Goal: Task Accomplishment & Management: Manage account settings

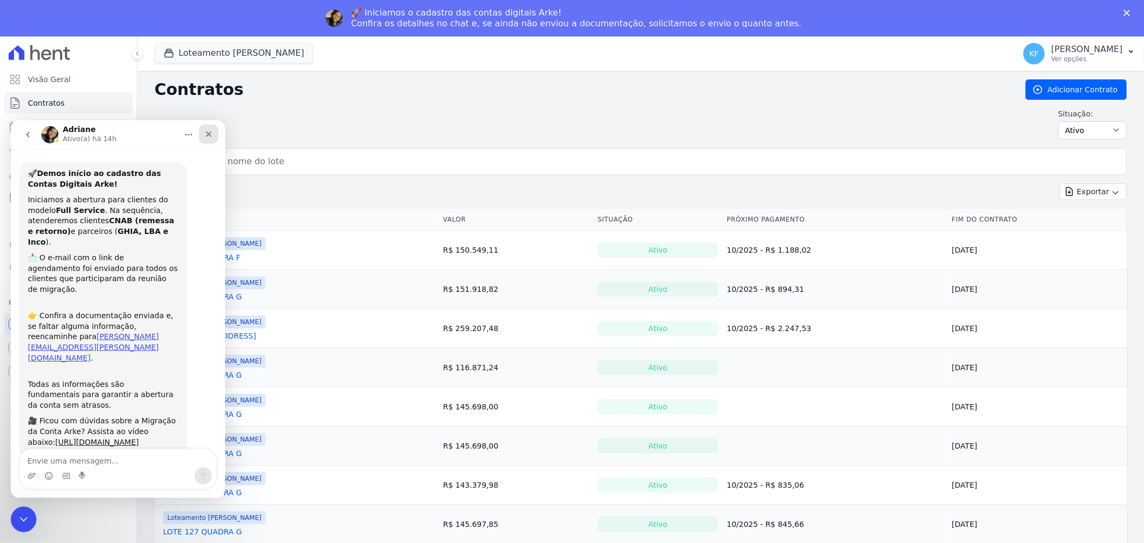
click at [206, 136] on icon "Fechar" at bounding box center [208, 133] width 9 height 9
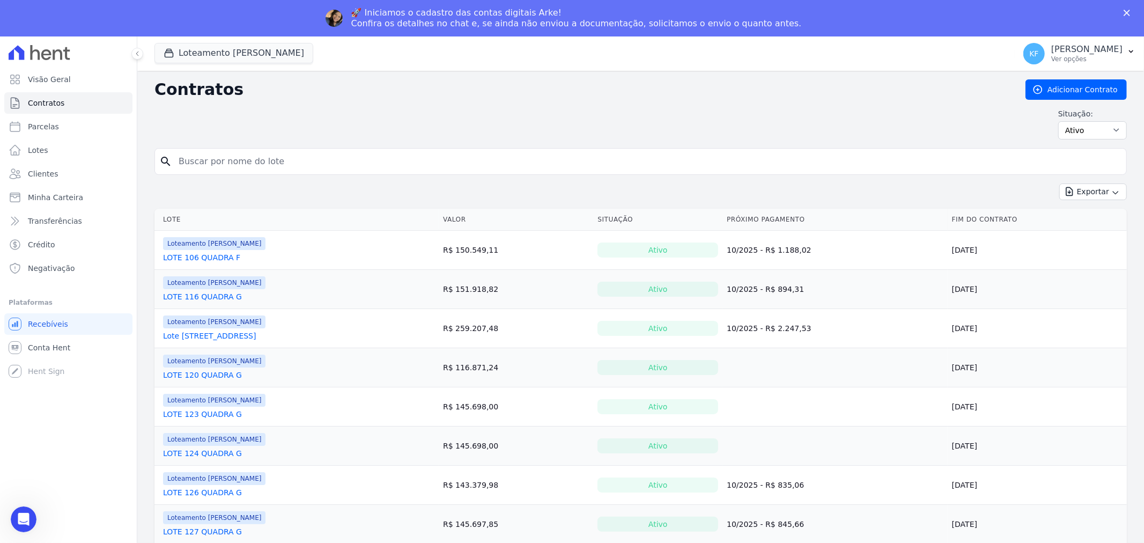
scroll to position [22, 0]
click at [43, 349] on span "Conta Hent" at bounding box center [49, 347] width 42 height 11
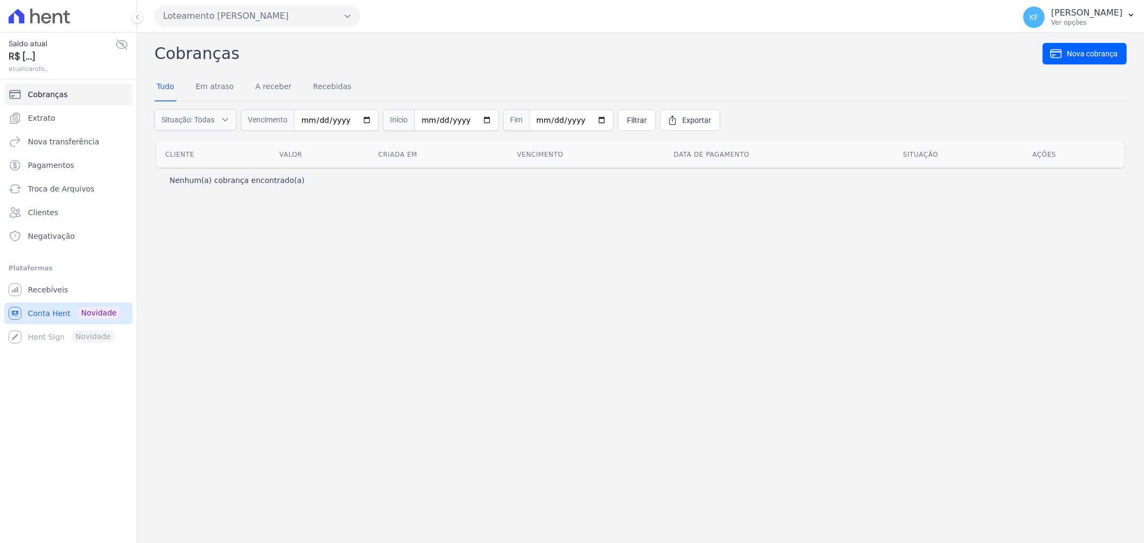
click at [46, 308] on span "Conta Hent" at bounding box center [49, 313] width 42 height 11
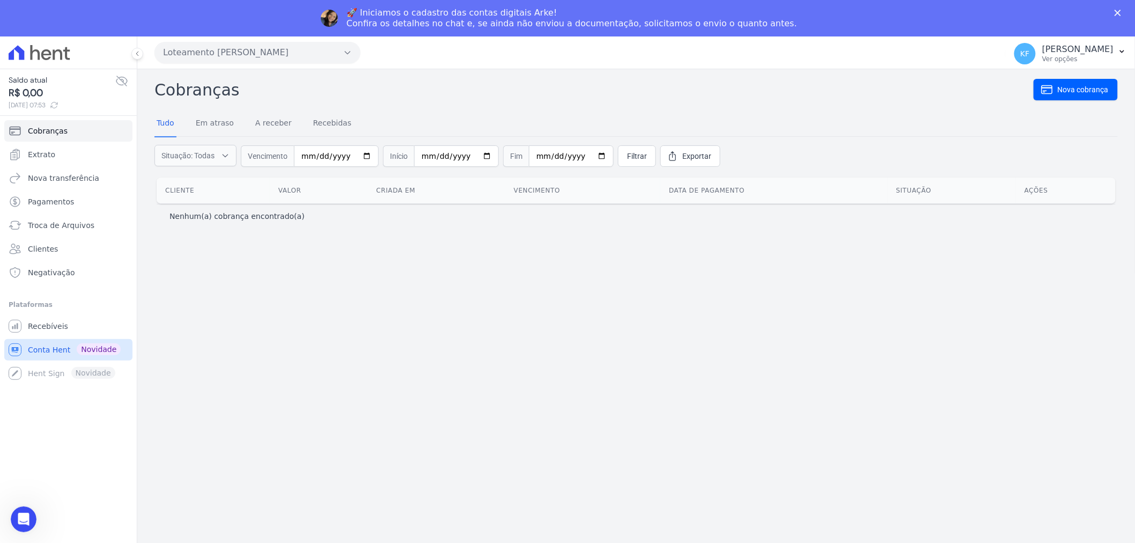
click at [39, 353] on span "Conta Hent" at bounding box center [49, 349] width 42 height 11
click at [56, 349] on span "Conta Hent" at bounding box center [49, 349] width 42 height 11
click at [45, 129] on span "Cobranças" at bounding box center [48, 130] width 40 height 11
click at [36, 328] on span "Recebíveis" at bounding box center [48, 326] width 40 height 11
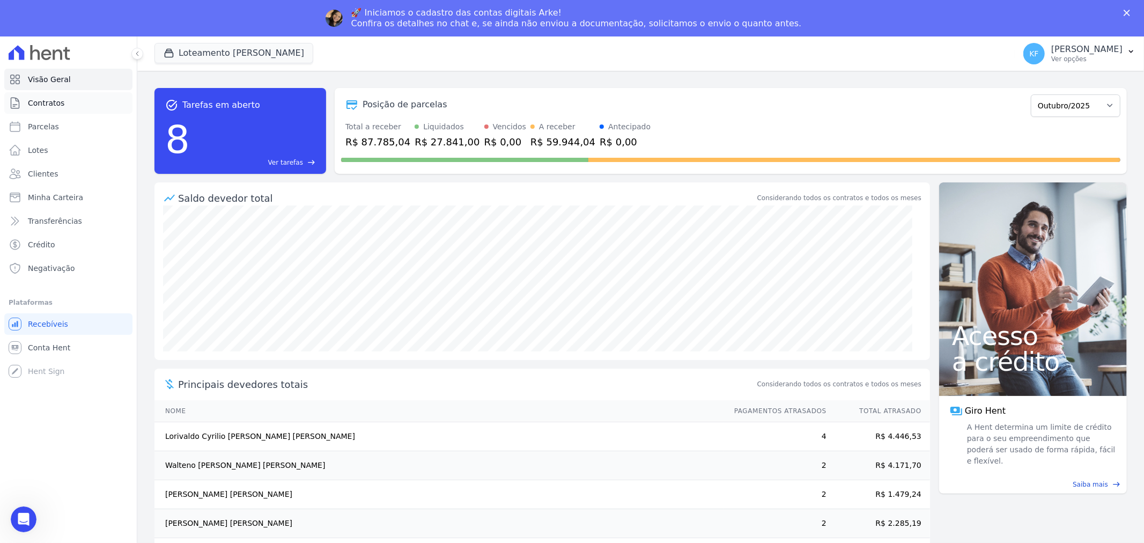
click at [51, 103] on span "Contratos" at bounding box center [46, 103] width 36 height 11
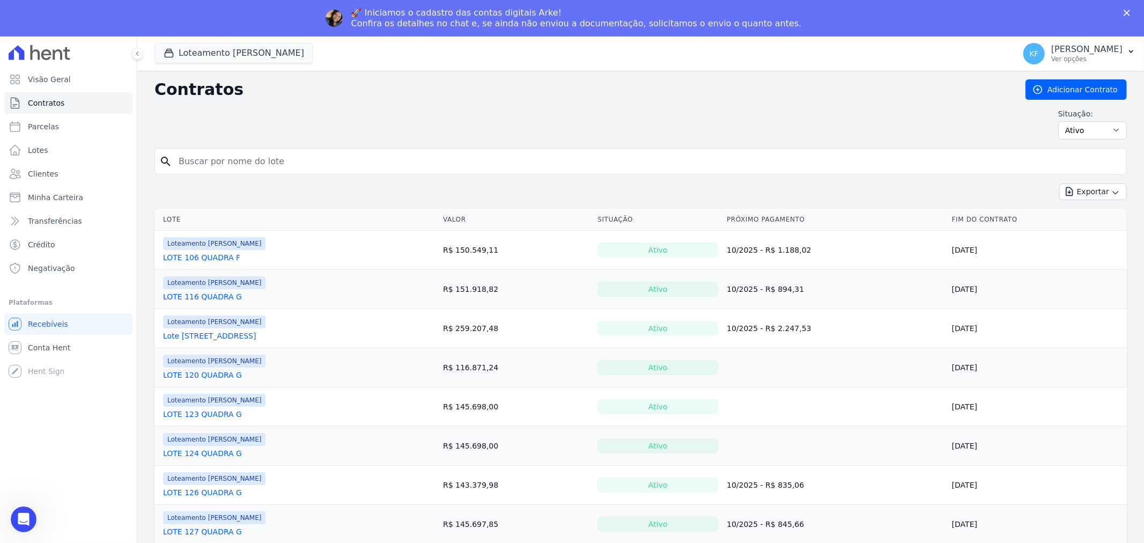
click at [1126, 13] on polygon "Fechar" at bounding box center [1126, 13] width 6 height 6
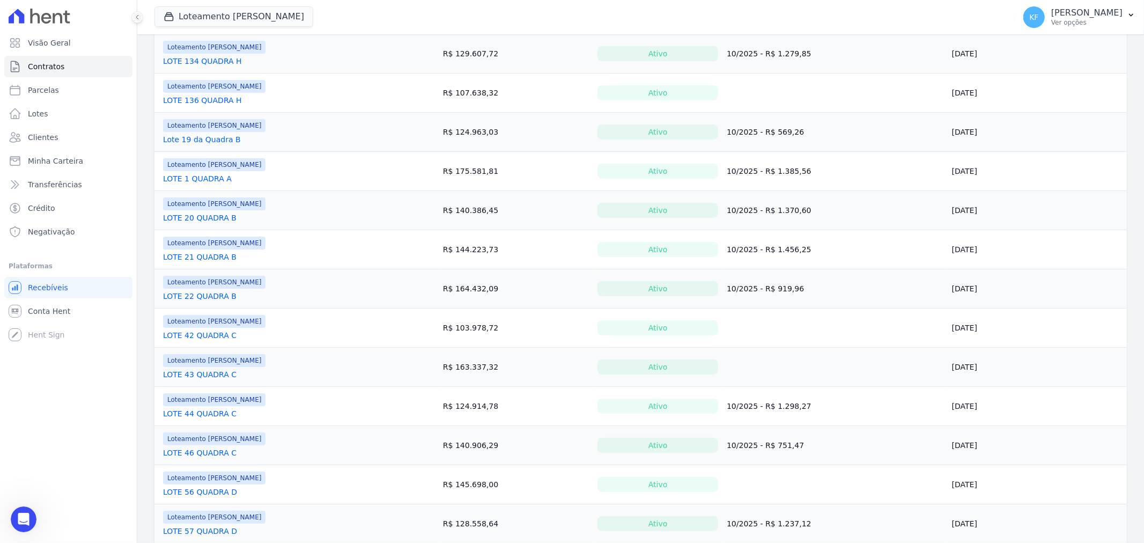
scroll to position [596, 0]
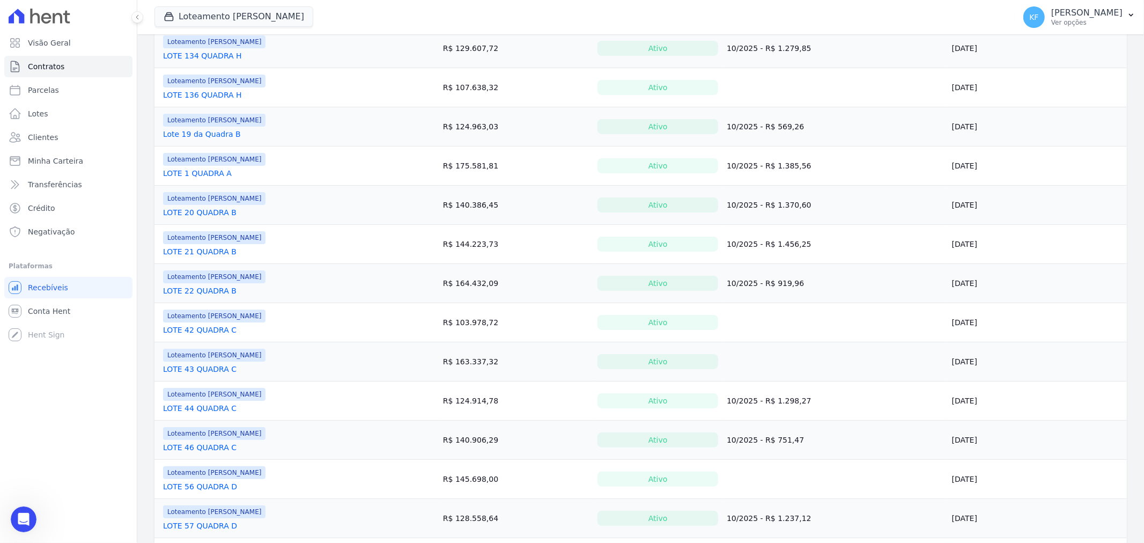
click at [202, 452] on link "LOTE 46 QUADRA C" at bounding box center [199, 447] width 73 height 11
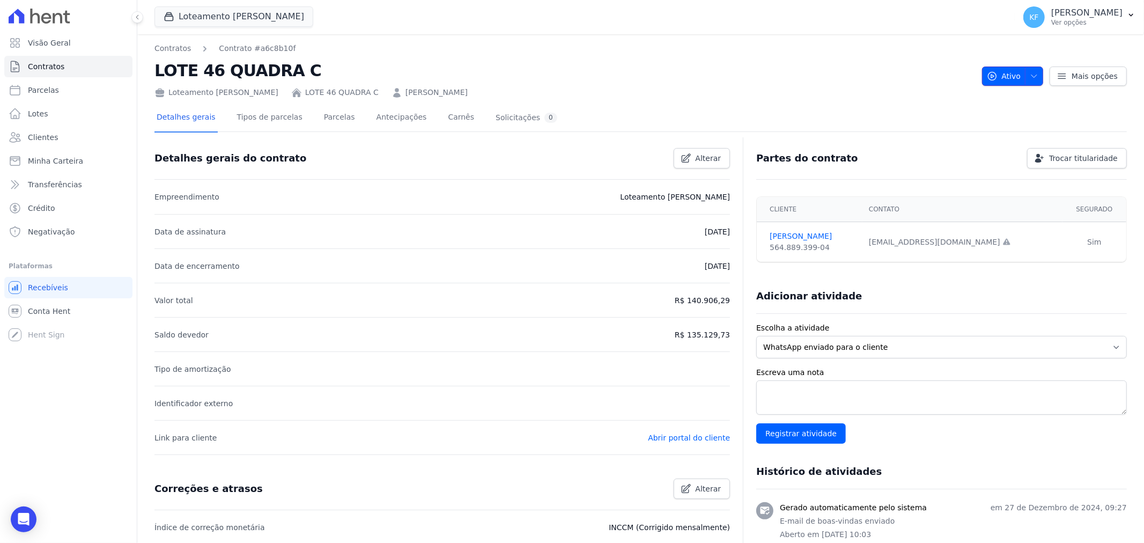
click at [1035, 76] on button "Ativo" at bounding box center [1013, 75] width 62 height 19
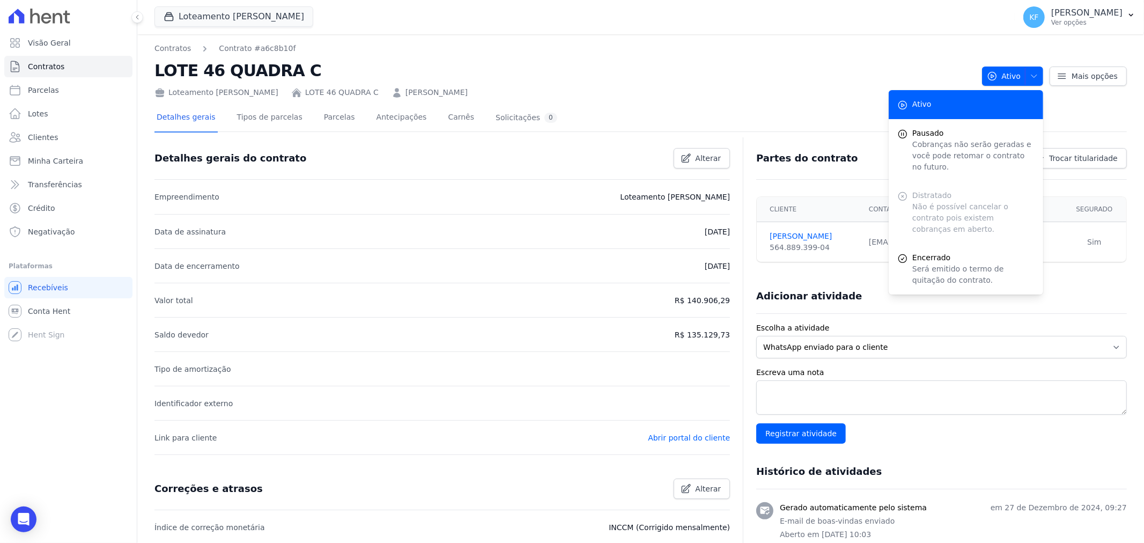
click at [425, 93] on link "[PERSON_NAME]" at bounding box center [436, 92] width 62 height 11
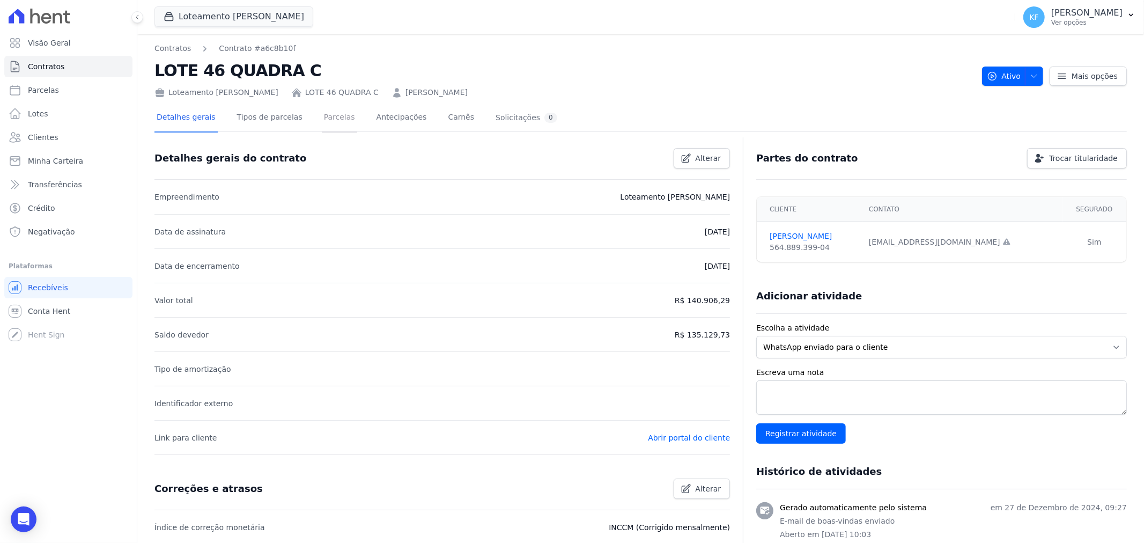
click at [331, 115] on link "Parcelas" at bounding box center [339, 118] width 35 height 28
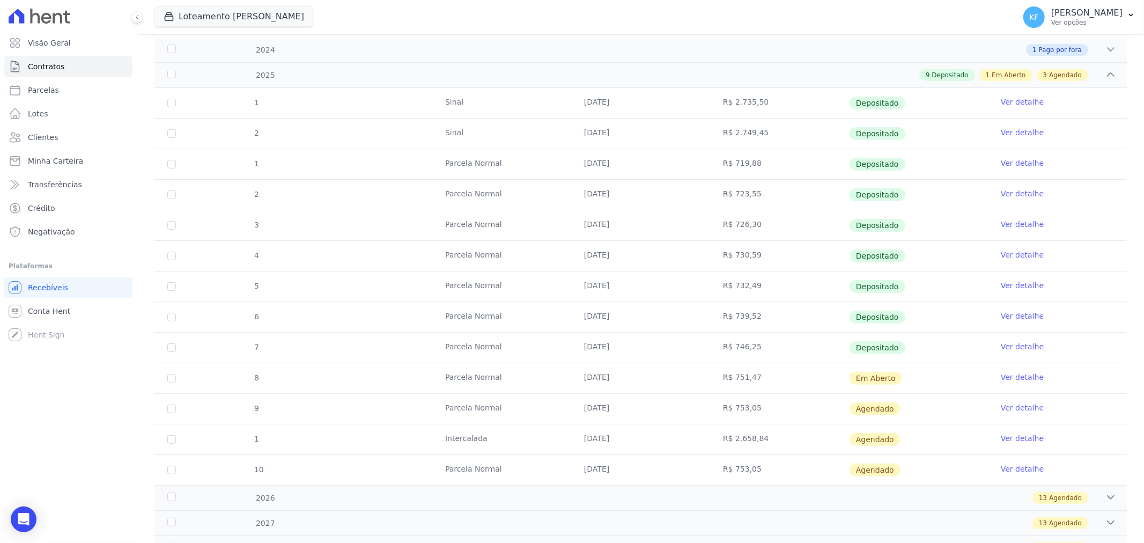
scroll to position [179, 0]
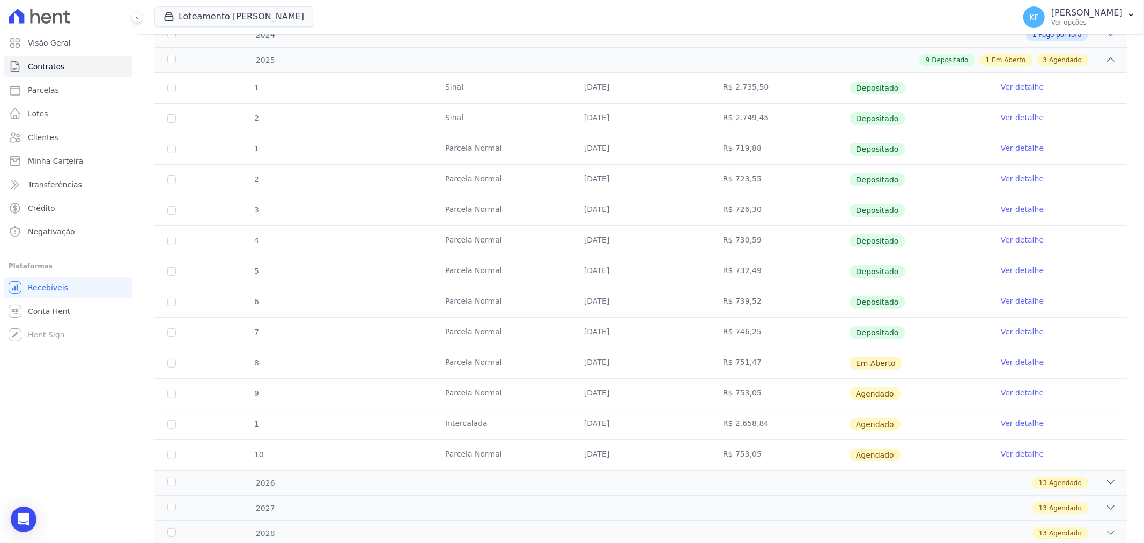
click at [1002, 361] on link "Ver detalhe" at bounding box center [1022, 362] width 43 height 11
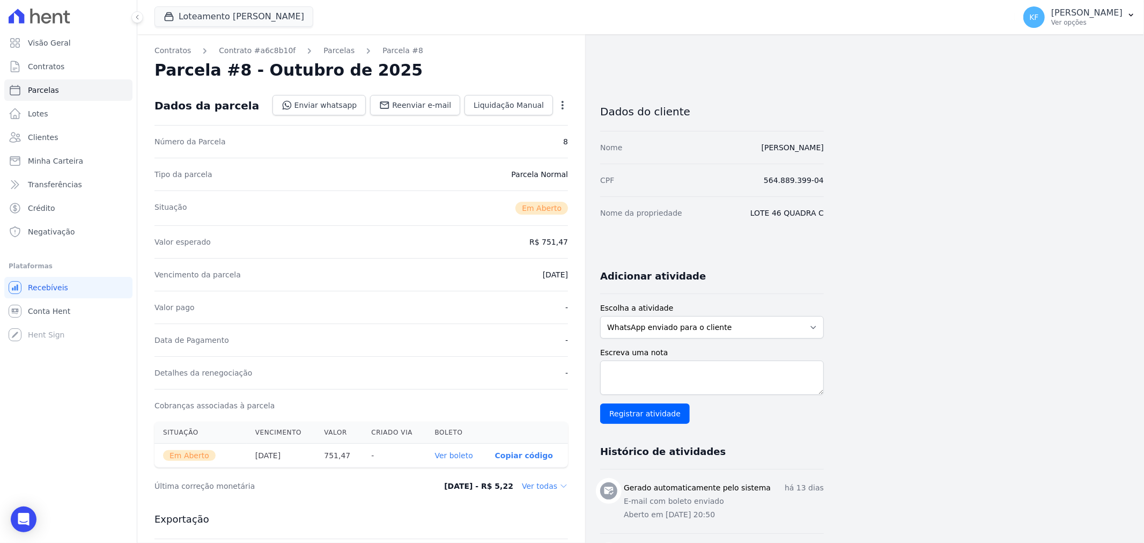
click at [561, 103] on icon "button" at bounding box center [562, 105] width 11 height 11
click at [522, 135] on link "Cancelar Cobrança" at bounding box center [516, 138] width 94 height 19
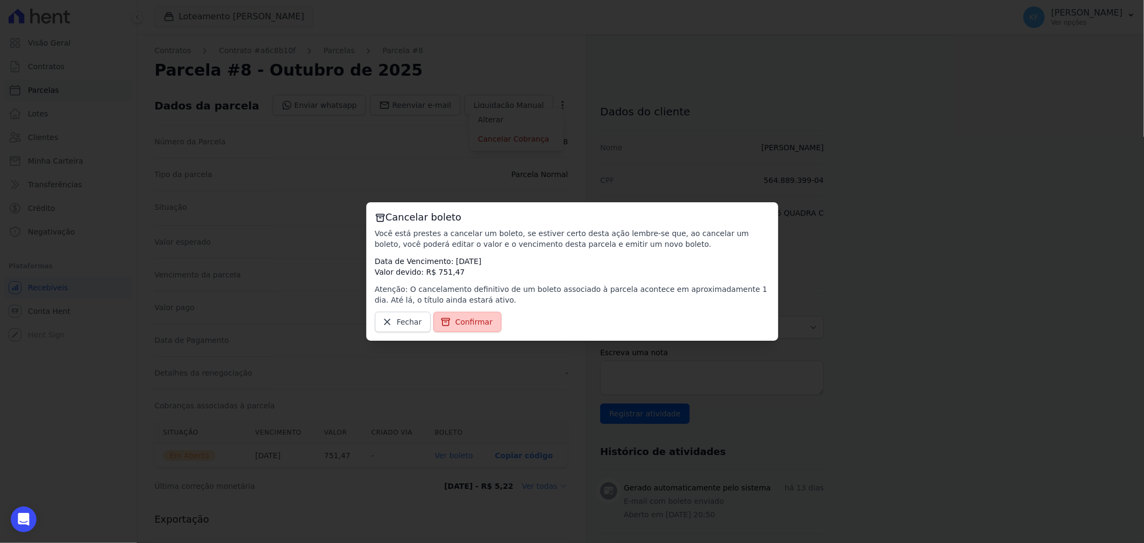
click at [464, 320] on span "Confirmar" at bounding box center [474, 321] width 38 height 11
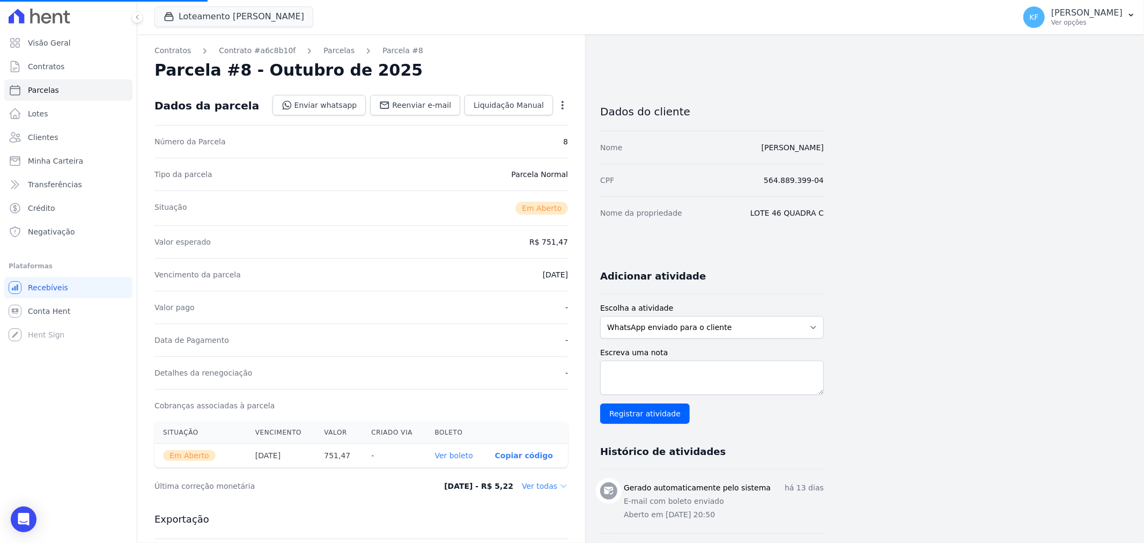
click at [566, 103] on icon "button" at bounding box center [562, 105] width 11 height 11
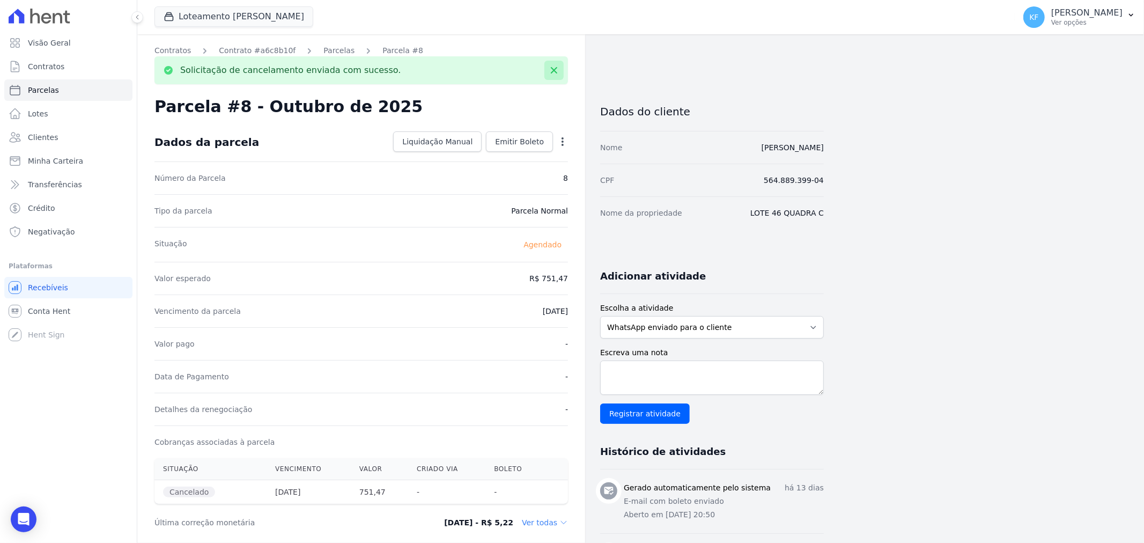
click at [553, 72] on icon at bounding box center [554, 70] width 11 height 11
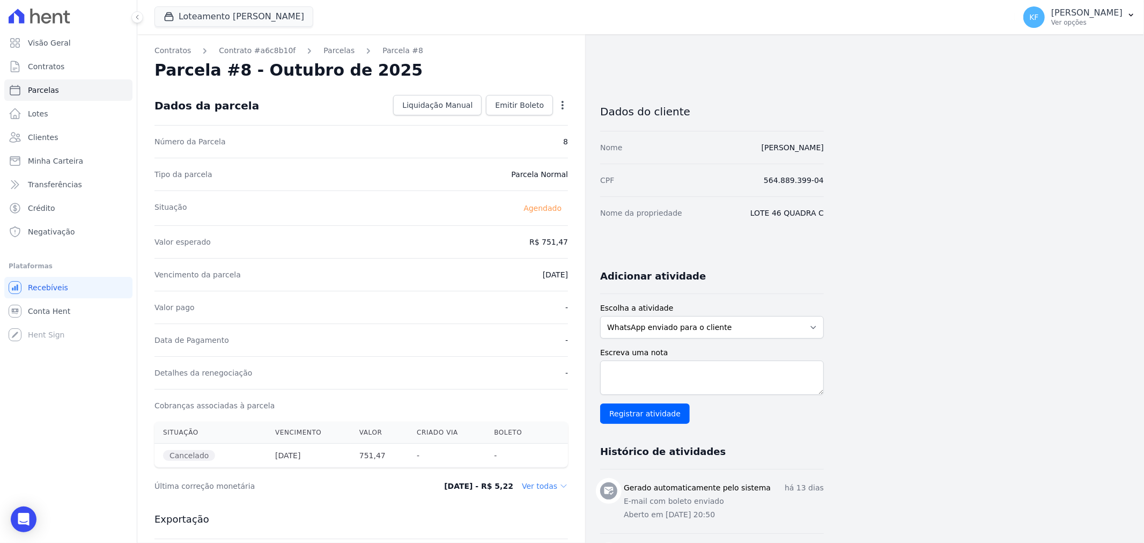
click at [323, 55] on link "Parcelas" at bounding box center [338, 50] width 31 height 11
click at [174, 50] on link "Contratos" at bounding box center [172, 50] width 36 height 11
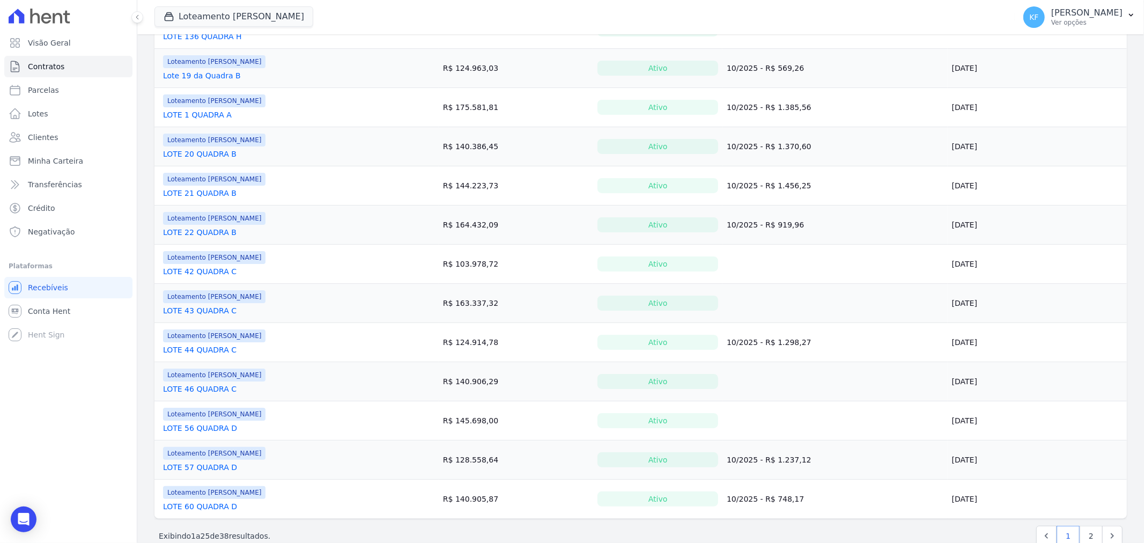
scroll to position [655, 0]
click at [207, 388] on link "LOTE 46 QUADRA C" at bounding box center [199, 387] width 73 height 11
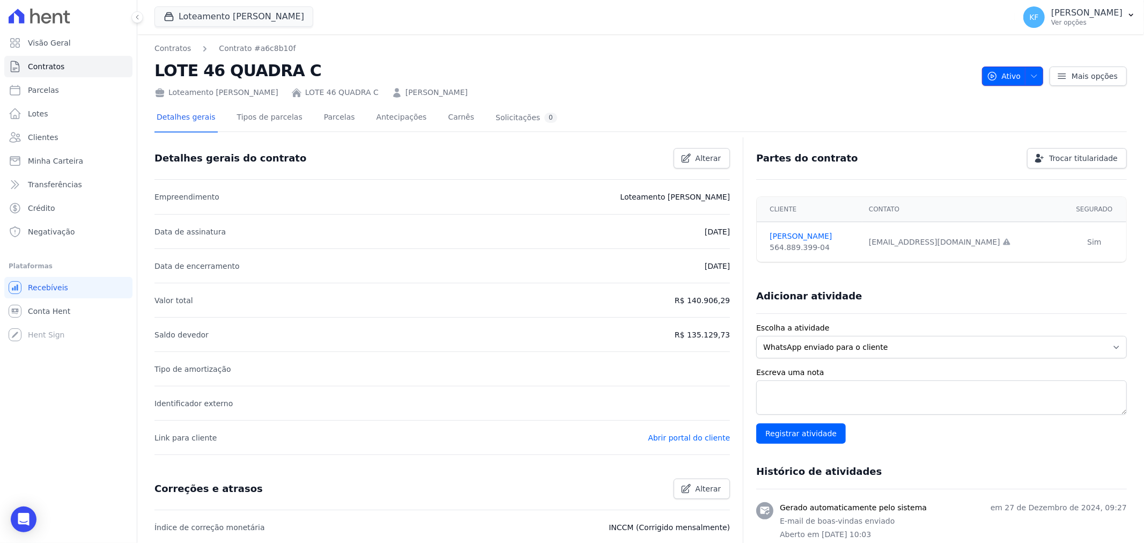
click at [991, 82] on span "Ativo" at bounding box center [1004, 75] width 34 height 19
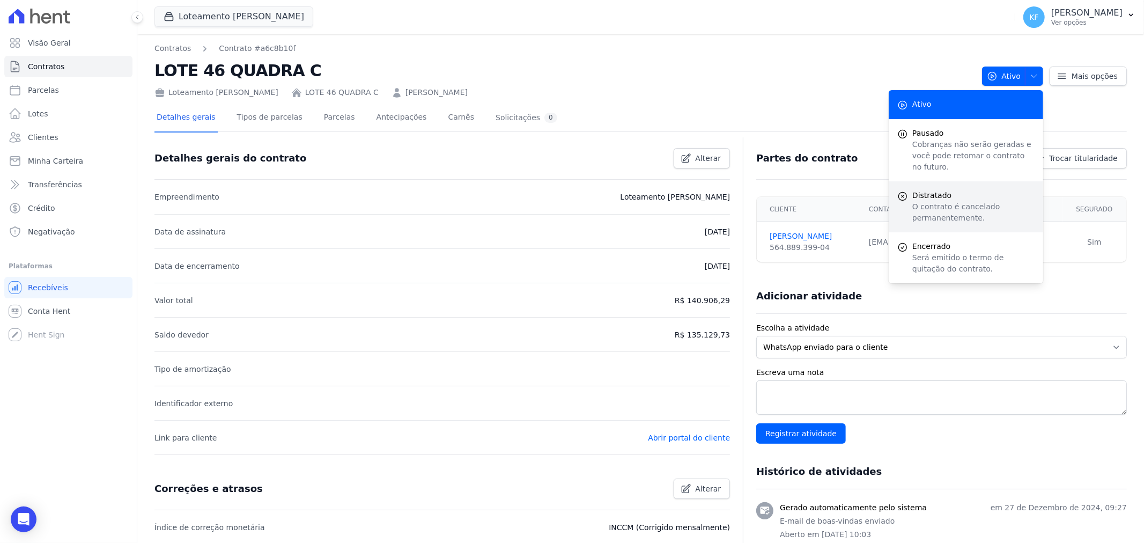
click at [933, 190] on span "Distratado" at bounding box center [973, 195] width 122 height 11
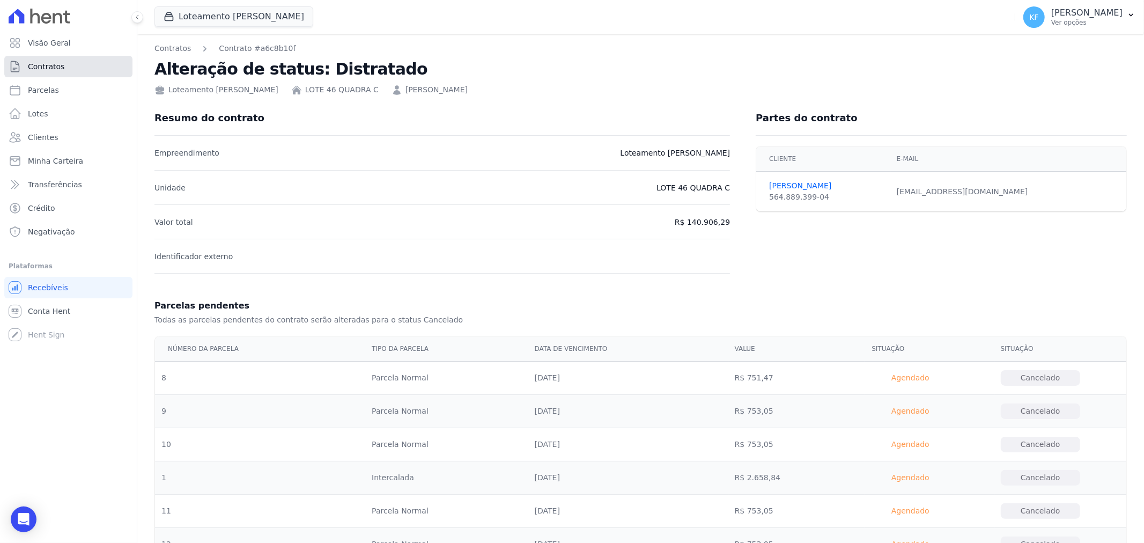
click at [38, 70] on span "Contratos" at bounding box center [46, 66] width 36 height 11
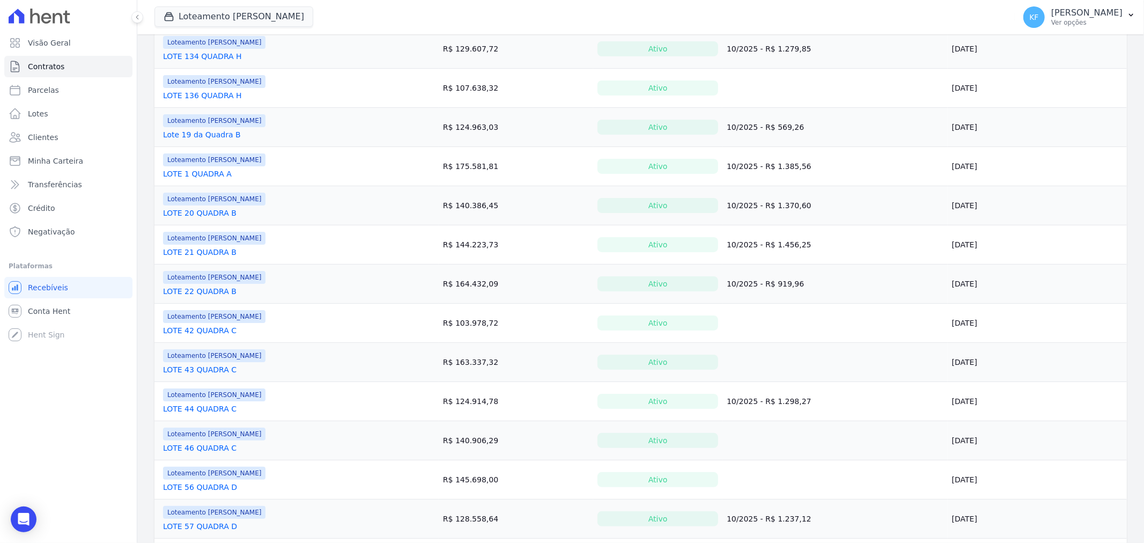
scroll to position [596, 0]
click at [209, 451] on link "LOTE 46 QUADRA C" at bounding box center [199, 447] width 73 height 11
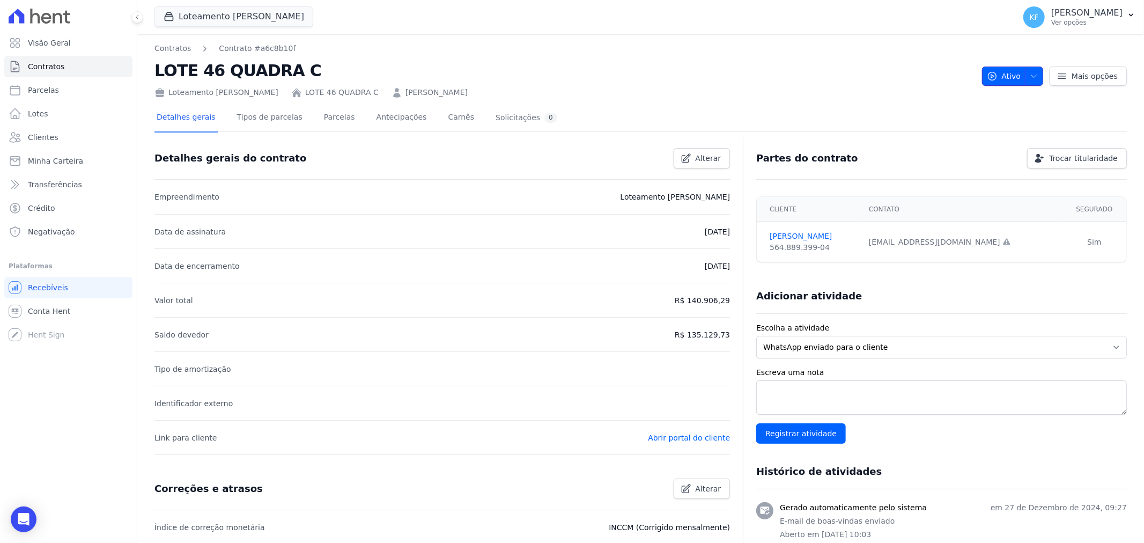
click at [1031, 81] on span "button" at bounding box center [1031, 76] width 13 height 17
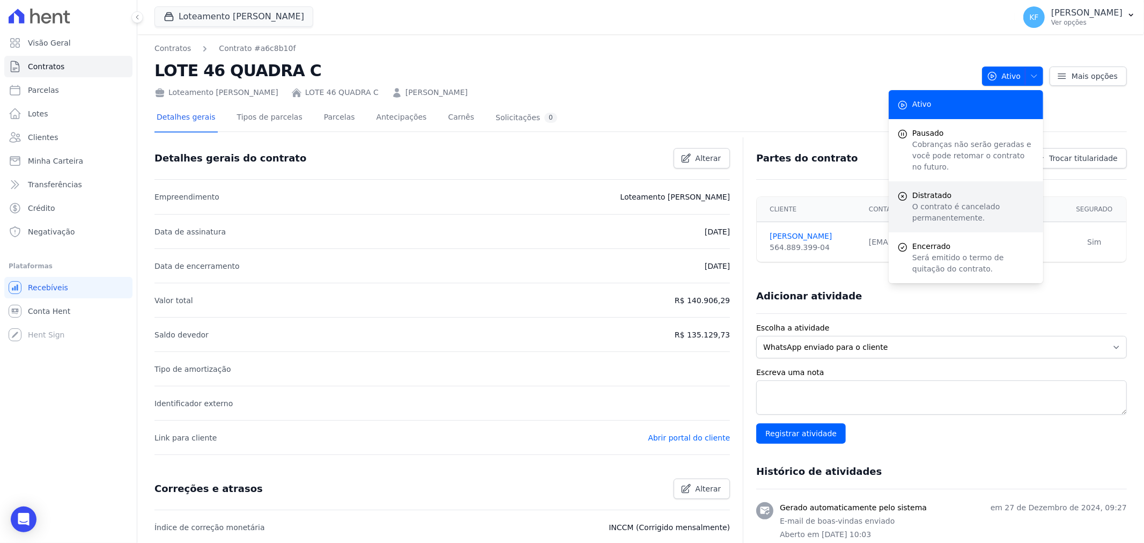
click at [951, 190] on span "Distratado" at bounding box center [973, 195] width 122 height 11
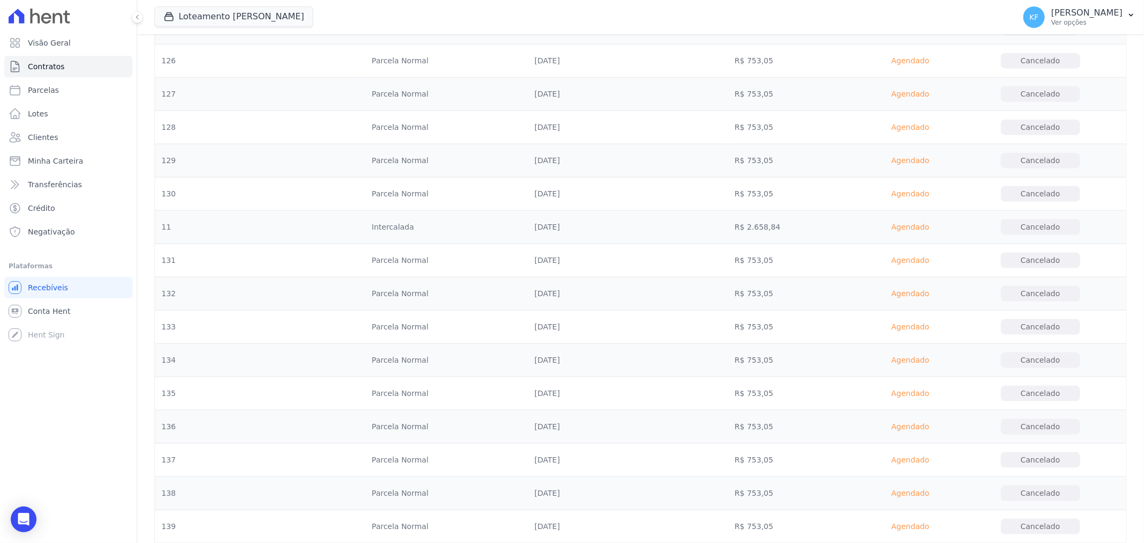
scroll to position [4923, 0]
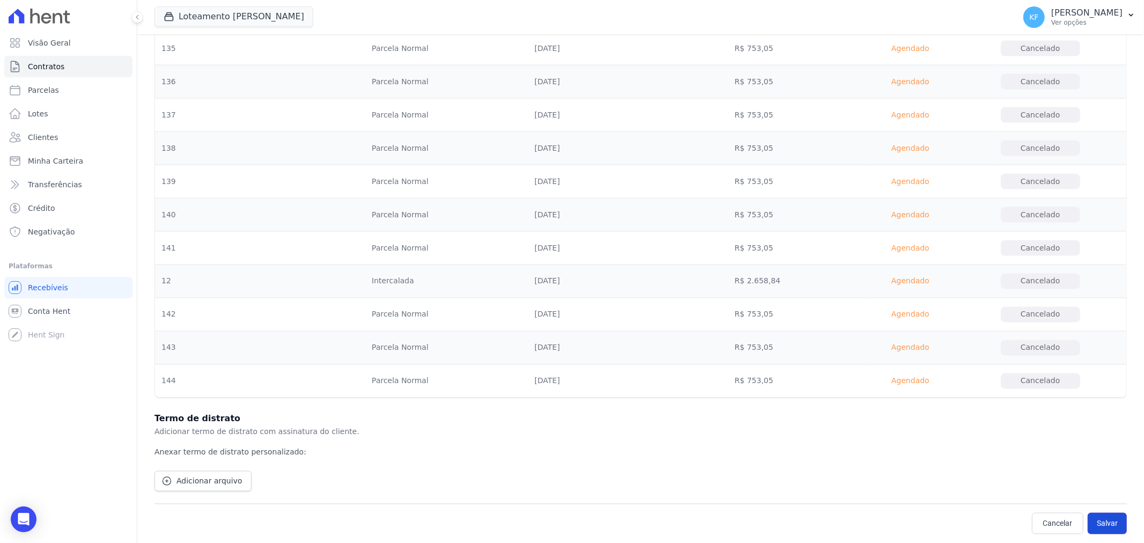
click at [1105, 520] on button "Salvar" at bounding box center [1106, 523] width 39 height 21
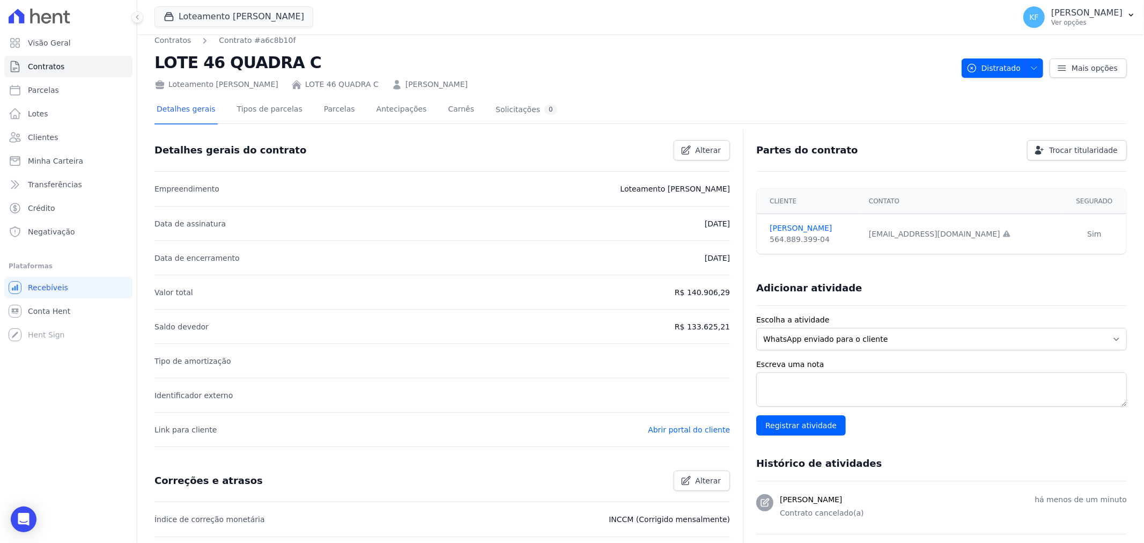
scroll to position [283, 0]
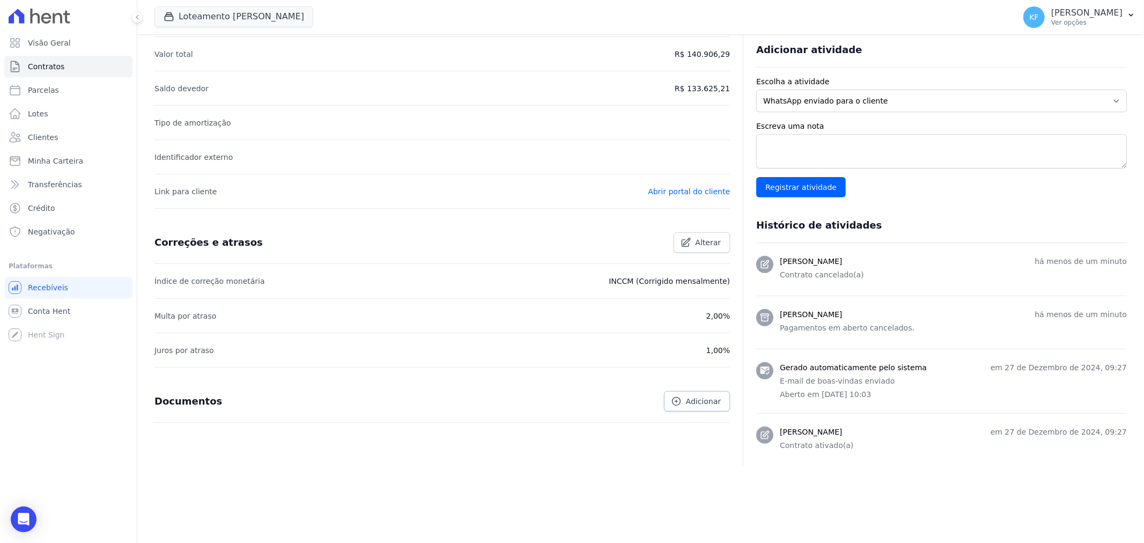
click at [705, 399] on span "Adicionar" at bounding box center [703, 401] width 35 height 11
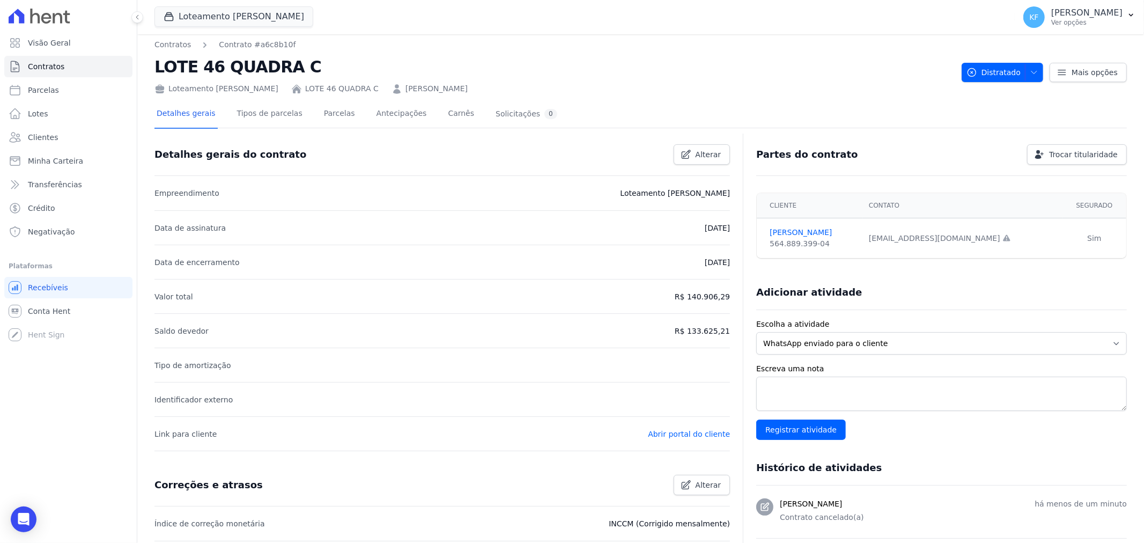
scroll to position [0, 0]
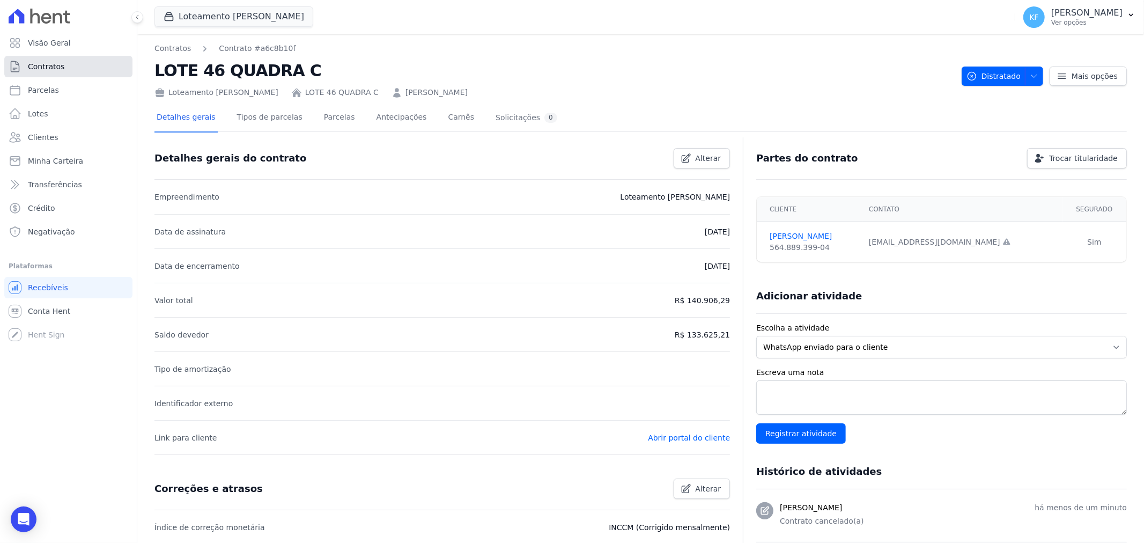
click at [47, 62] on span "Contratos" at bounding box center [46, 66] width 36 height 11
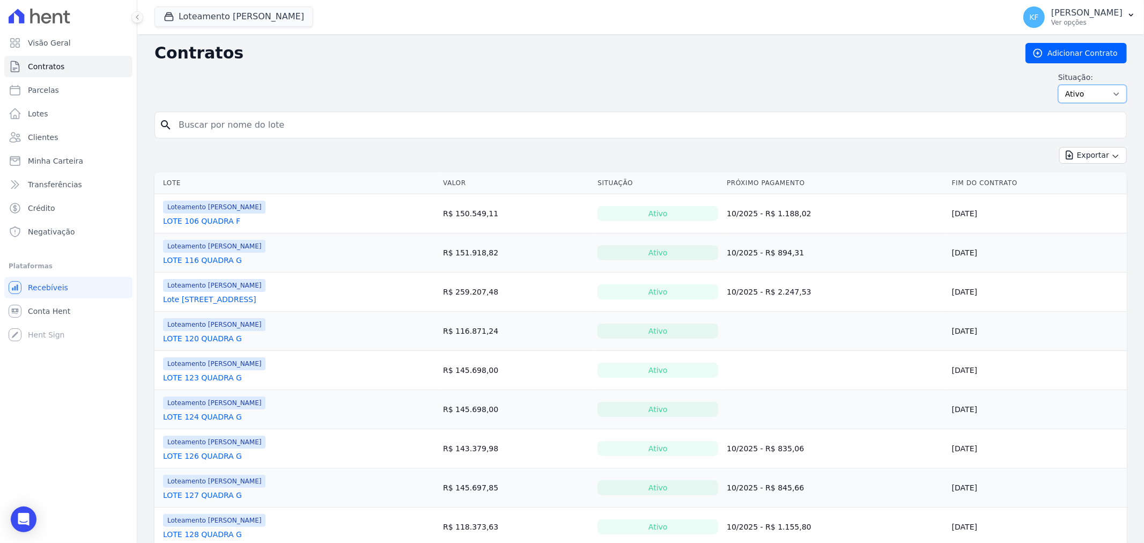
click at [1076, 94] on select "Ativo Todos Pausado Distratado Rascunho Expirado Encerrado" at bounding box center [1092, 94] width 69 height 18
select select "cancelled"
click at [1058, 85] on select "Ativo Todos Pausado Distratado Rascunho Expirado Encerrado" at bounding box center [1092, 94] width 69 height 18
